Goal: Information Seeking & Learning: Learn about a topic

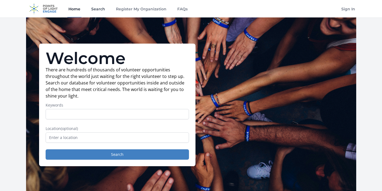
click at [101, 11] on link "Search" at bounding box center [98, 8] width 16 height 17
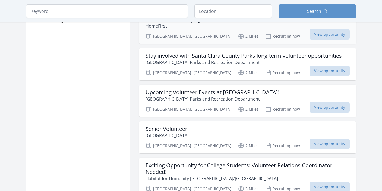
scroll to position [351, 0]
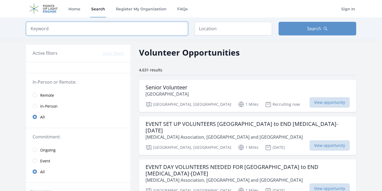
click at [110, 25] on input "search" at bounding box center [107, 29] width 162 height 14
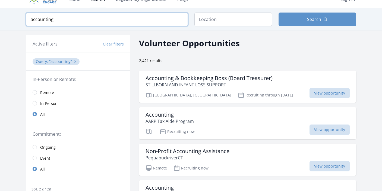
scroll to position [8, 0]
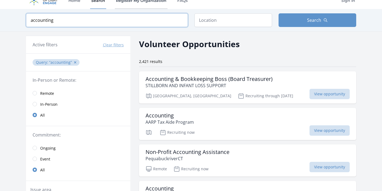
type input "accounting"
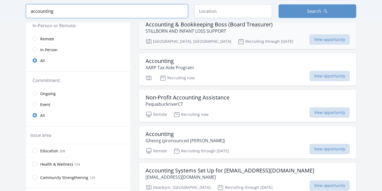
scroll to position [75, 0]
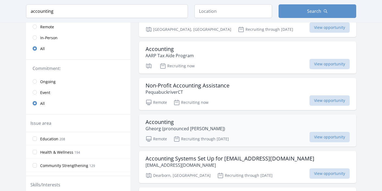
click at [162, 121] on h3 "Accounting" at bounding box center [186, 122] width 80 height 7
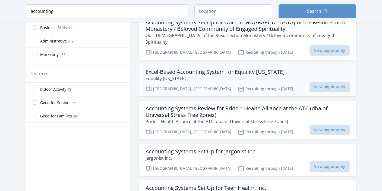
scroll to position [0, 0]
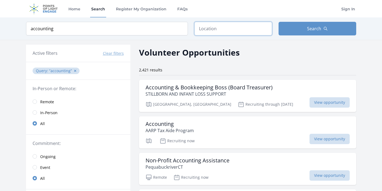
click at [200, 26] on input "text" at bounding box center [234, 29] width 78 height 14
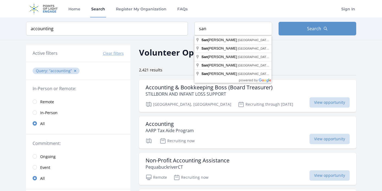
type input "San Jose, CA, USA"
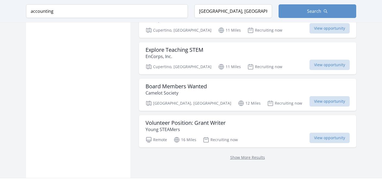
scroll to position [664, 0]
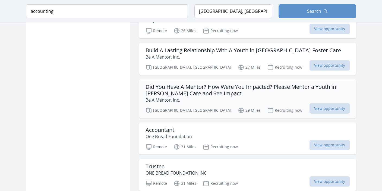
scroll to position [1502, 0]
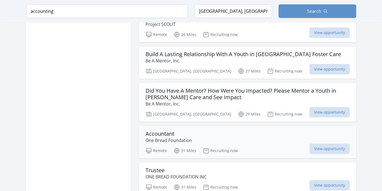
click at [223, 142] on div "Accountant One Bread Foundation" at bounding box center [248, 136] width 204 height 13
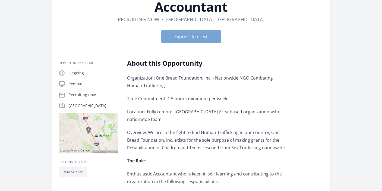
scroll to position [42, 0]
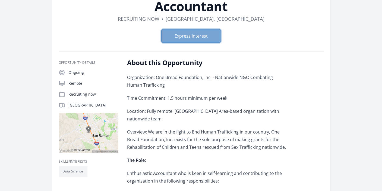
click at [180, 33] on button "Express Interest" at bounding box center [191, 36] width 60 height 14
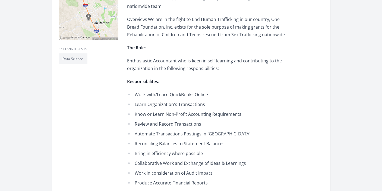
scroll to position [155, 0]
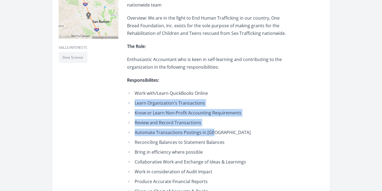
drag, startPoint x: 132, startPoint y: 97, endPoint x: 219, endPoint y: 130, distance: 93.1
click at [219, 130] on ul "Work with/Learn QuickBooks Online Learn Organization's Transactions Know or Lea…" at bounding box center [206, 141] width 159 height 105
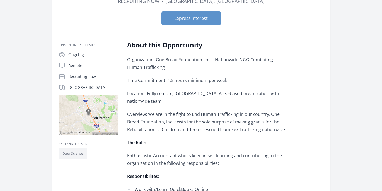
scroll to position [0, 0]
